Goal: Information Seeking & Learning: Learn about a topic

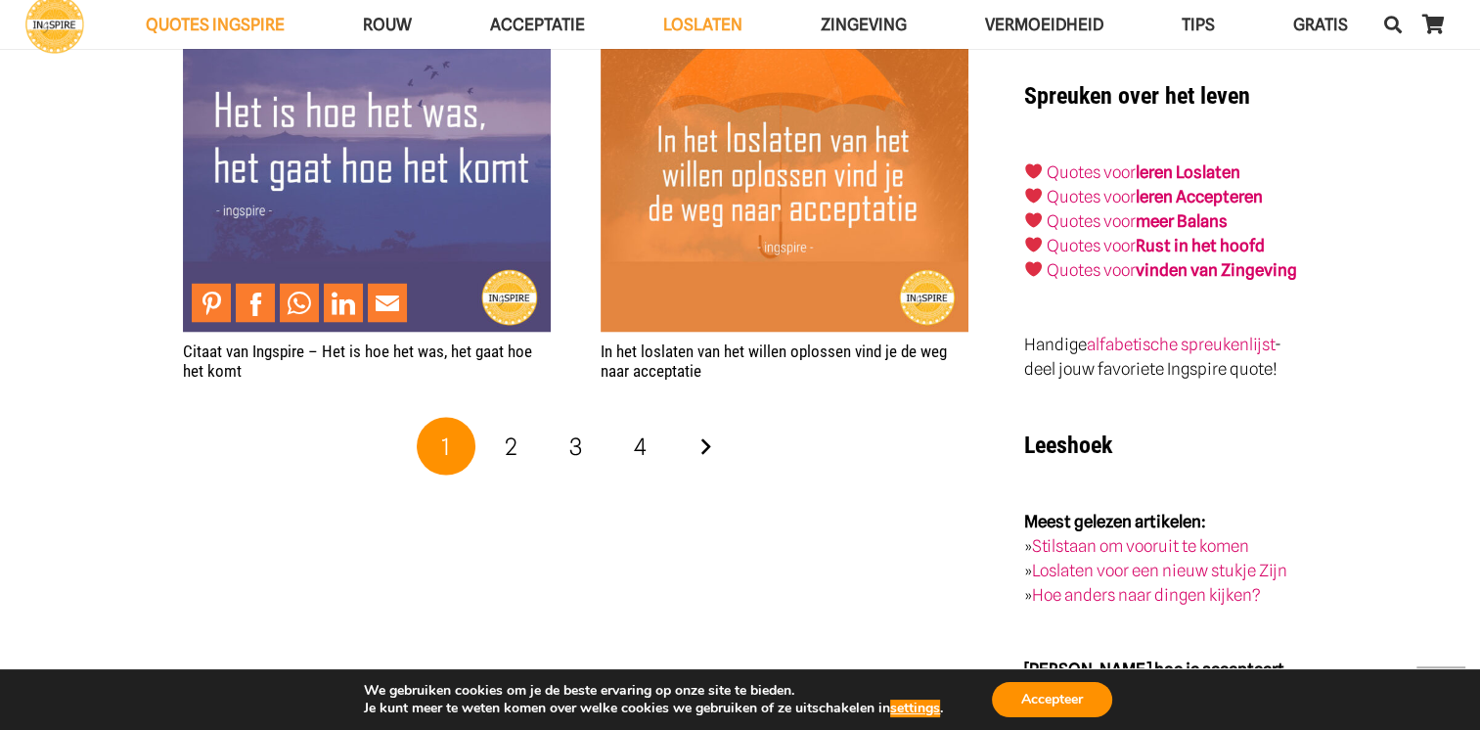
scroll to position [3816, 0]
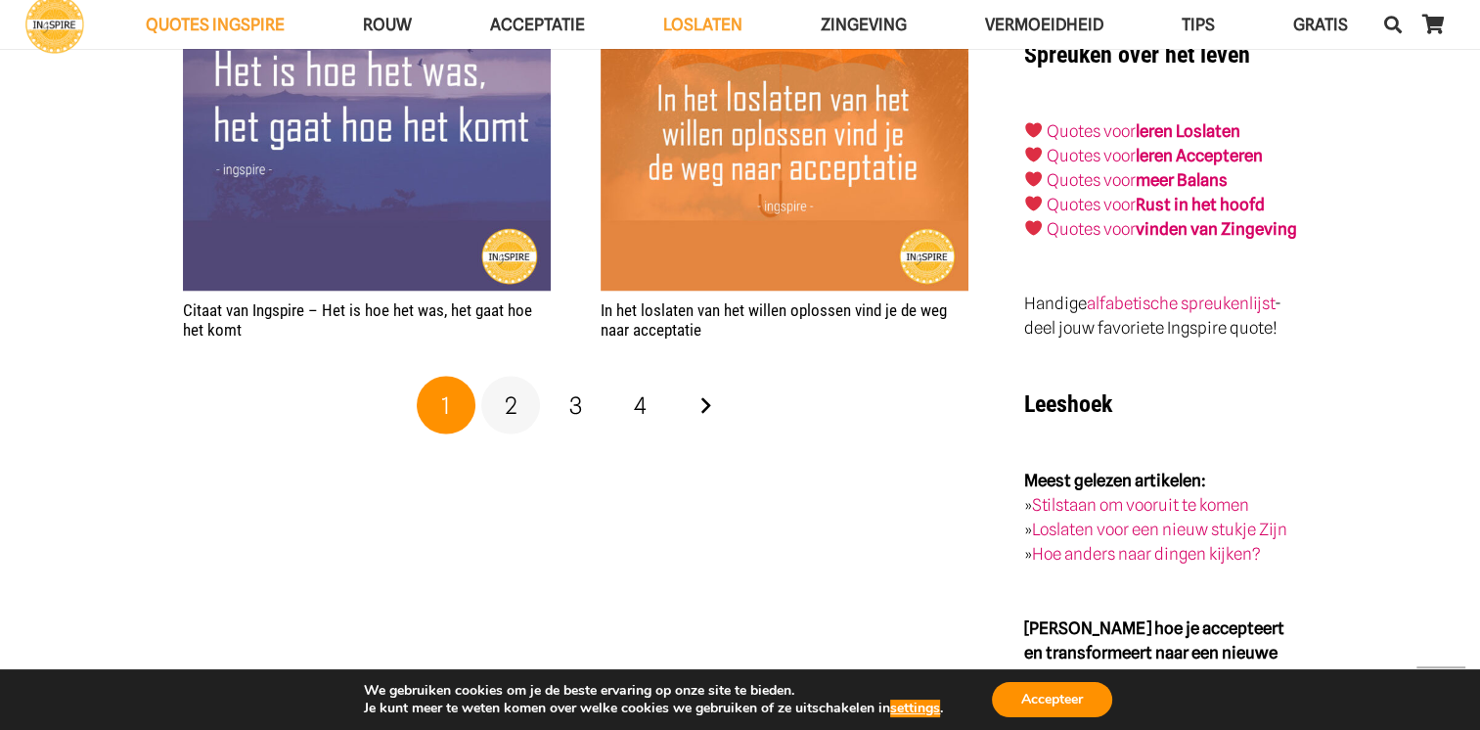
click at [510, 398] on span "2" at bounding box center [511, 405] width 13 height 28
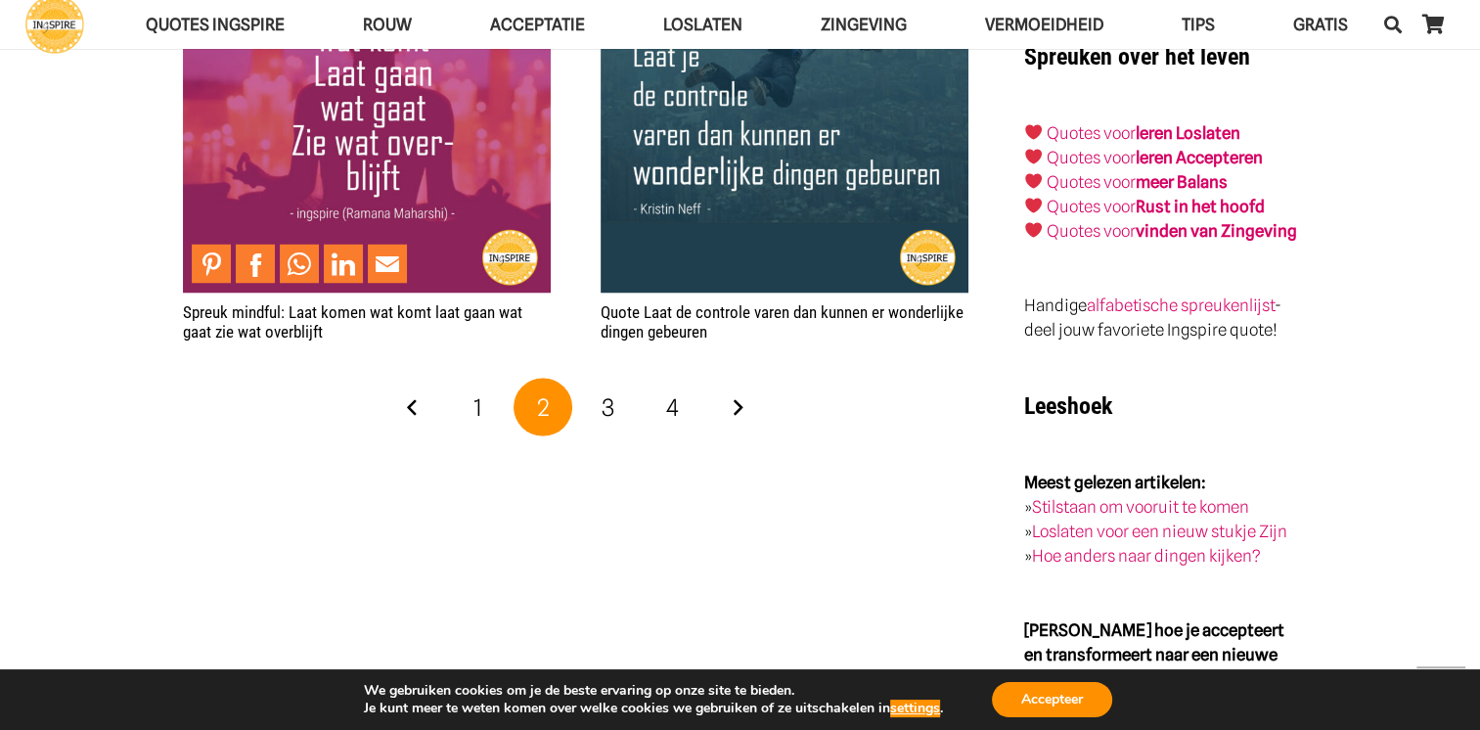
scroll to position [3816, 0]
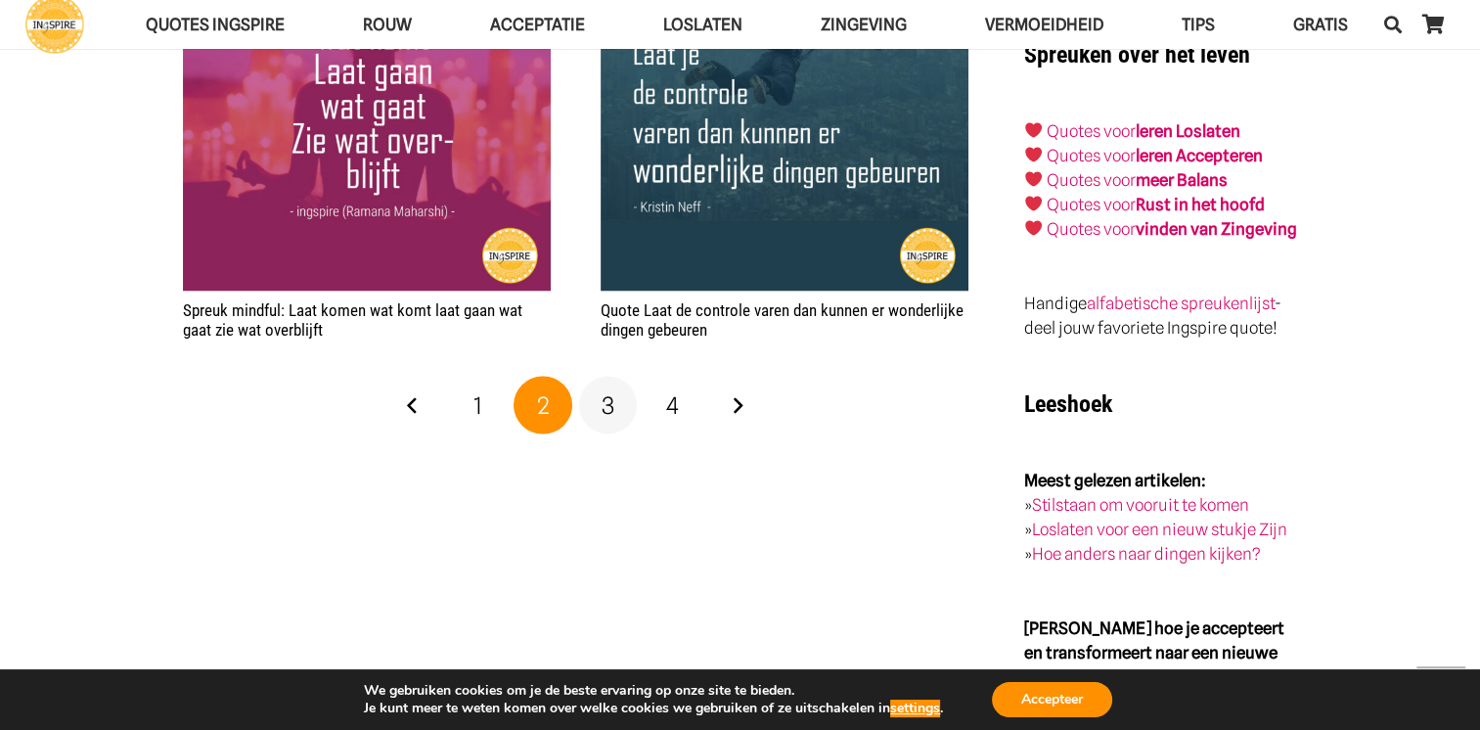
click at [612, 414] on span "3" at bounding box center [608, 405] width 13 height 28
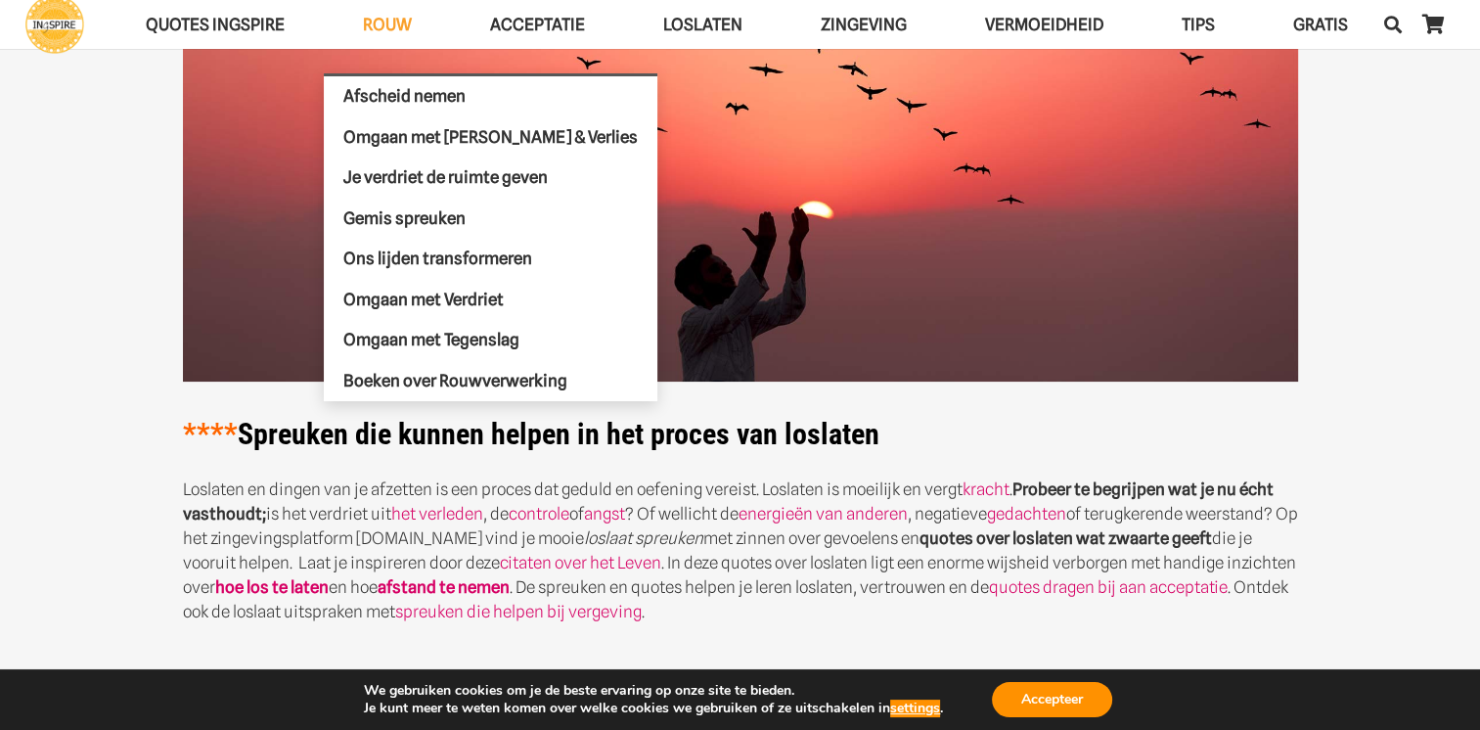
scroll to position [0, 0]
